Goal: Task Accomplishment & Management: Manage account settings

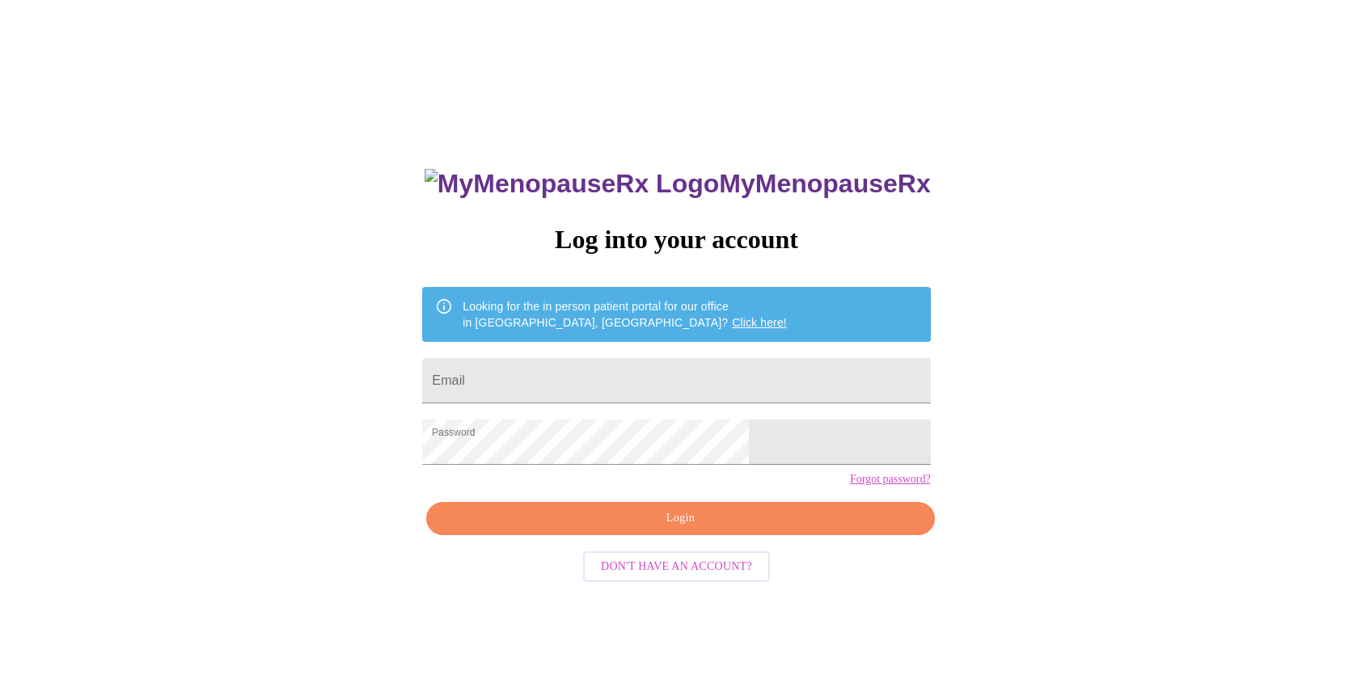
click at [635, 529] on span "Login" at bounding box center [680, 519] width 471 height 20
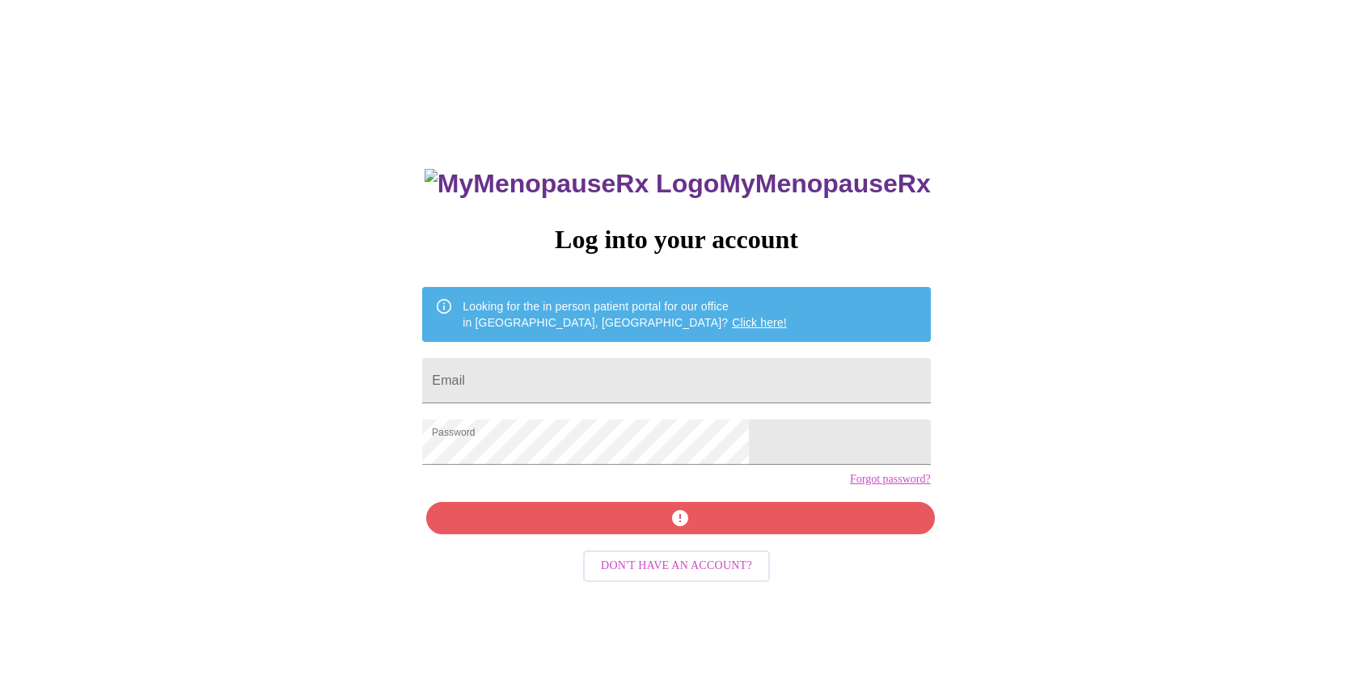
click at [850, 486] on link "Forgot password?" at bounding box center [890, 479] width 81 height 13
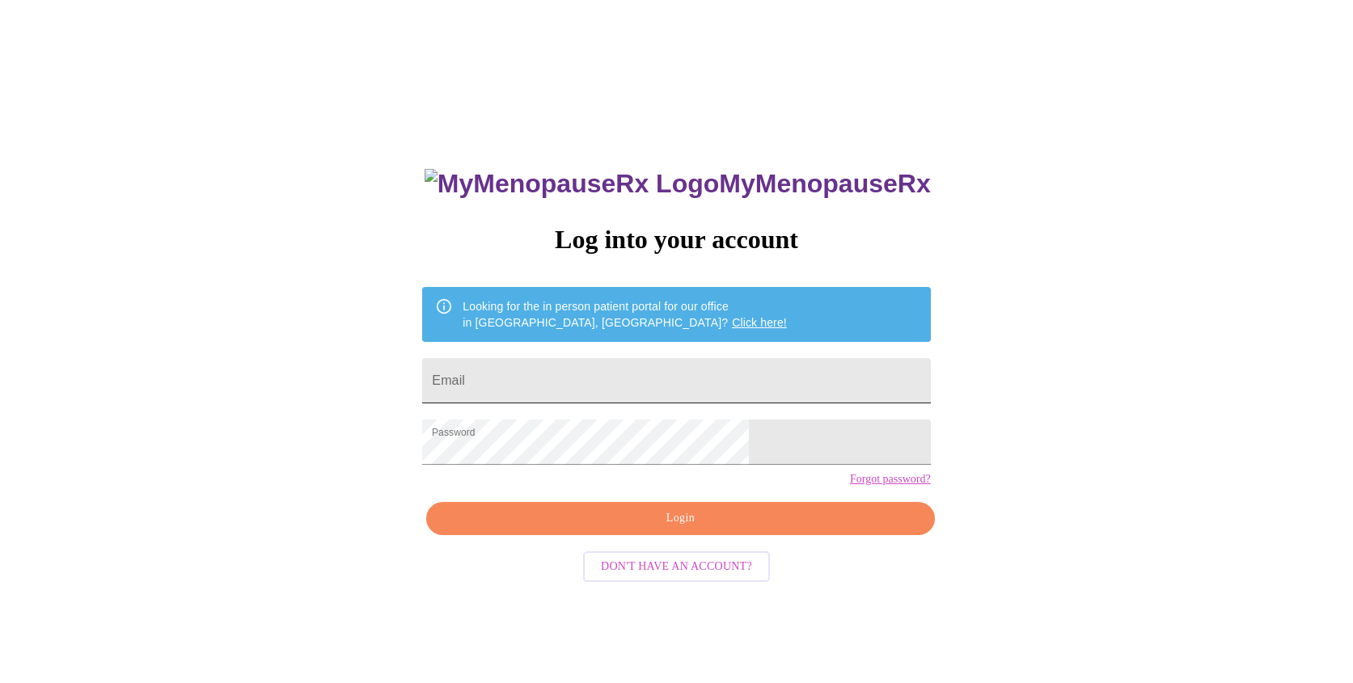
click at [573, 381] on input "Email" at bounding box center [676, 380] width 508 height 45
click at [624, 378] on input "Email" at bounding box center [676, 380] width 508 height 45
type input "[PERSON_NAME][EMAIL_ADDRESS][PERSON_NAME][DOMAIN_NAME]"
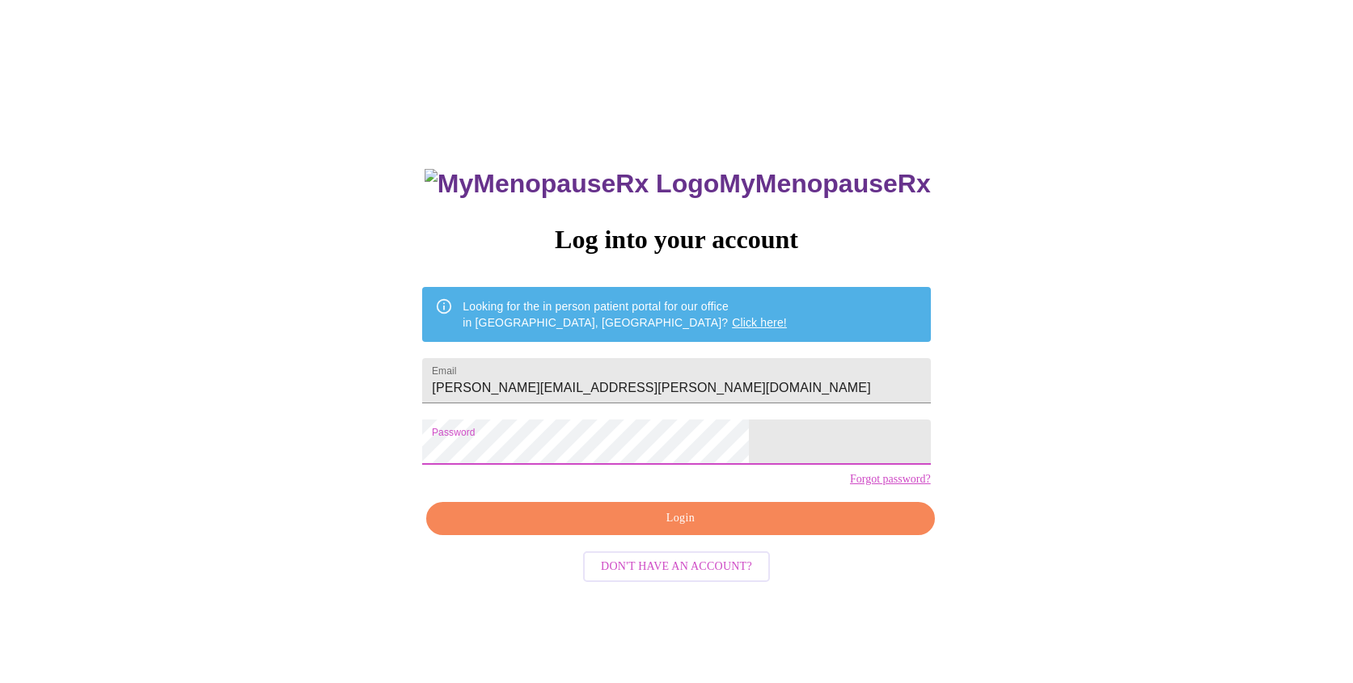
click at [430, 426] on div "MyMenopauseRx Log into your account Looking for the in person patient portal fo…" at bounding box center [676, 416] width 1340 height 820
click at [850, 486] on link "Forgot password?" at bounding box center [890, 479] width 81 height 13
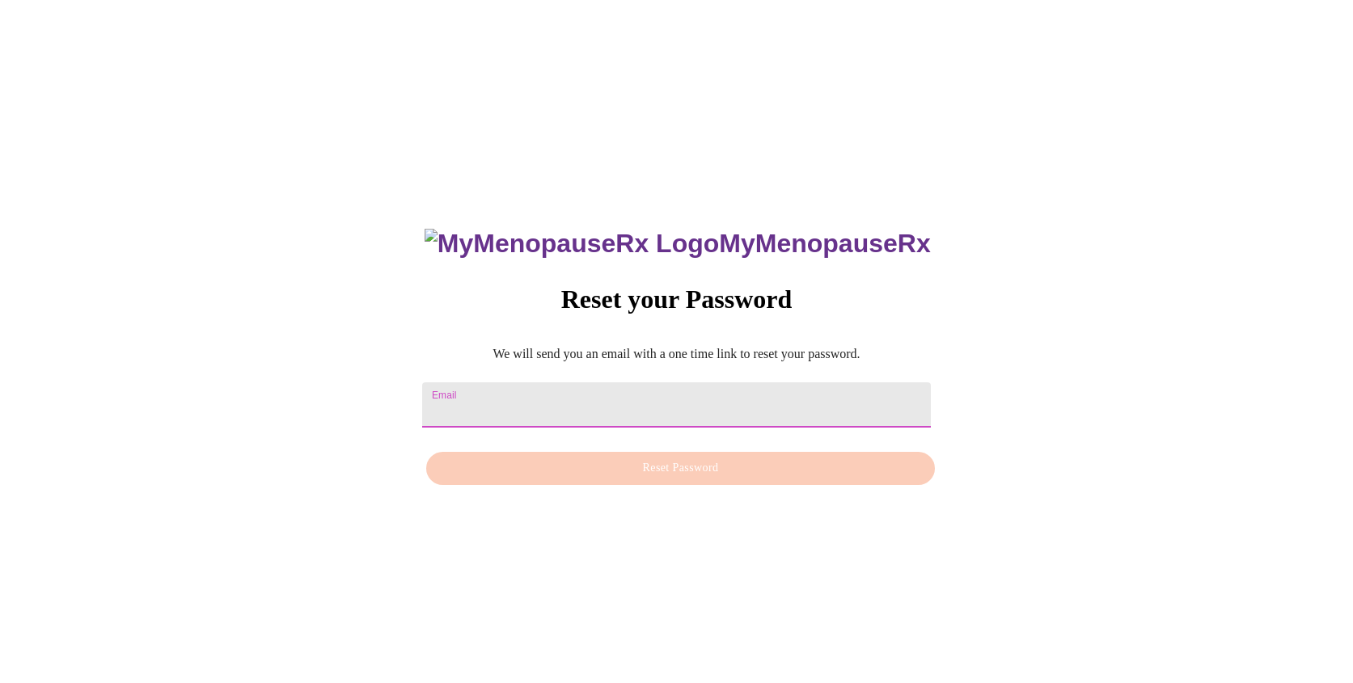
click at [646, 395] on input "Email" at bounding box center [676, 405] width 508 height 45
